Goal: Task Accomplishment & Management: Use online tool/utility

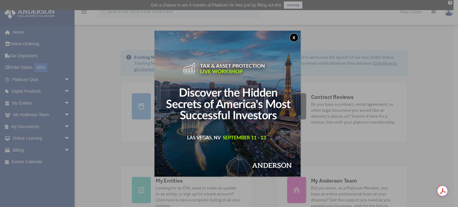
click at [296, 35] on button "x" at bounding box center [294, 37] width 9 height 9
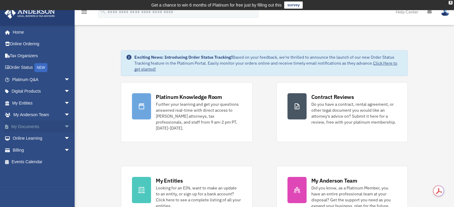
click at [64, 126] on span "arrow_drop_down" at bounding box center [70, 127] width 12 height 12
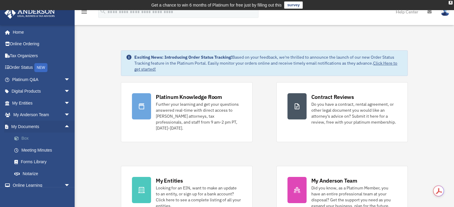
click at [28, 137] on link "Box" at bounding box center [43, 139] width 71 height 12
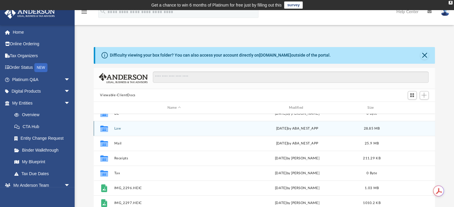
scroll to position [24, 0]
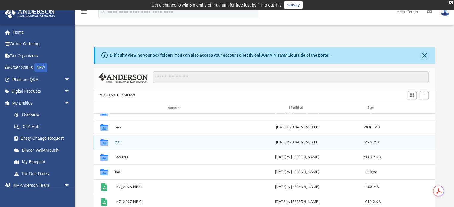
click at [150, 143] on button "Mail" at bounding box center [174, 142] width 120 height 4
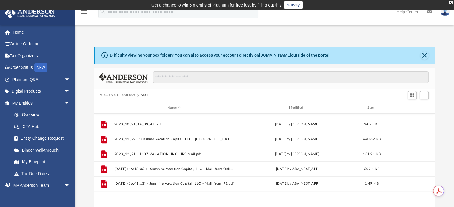
scroll to position [0, 0]
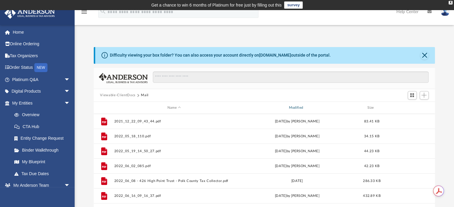
click at [298, 107] on div "Modified" at bounding box center [297, 107] width 120 height 5
click at [304, 107] on span "Modified" at bounding box center [304, 108] width 2 height 2
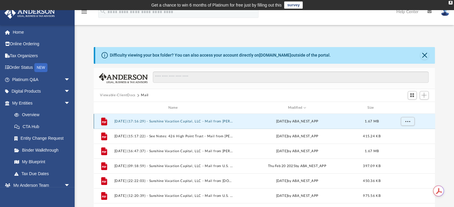
click at [230, 121] on button "2025.08.26 (17:16:29) - Sunshine Vacation Capital, LLC - Mail from Ms. Isaacson…" at bounding box center [174, 122] width 120 height 4
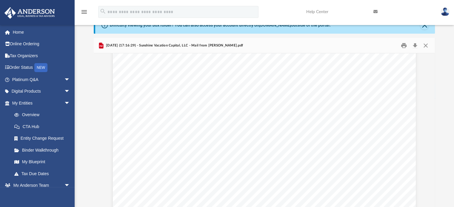
scroll to position [1043, 0]
